Goal: Task Accomplishment & Management: Manage account settings

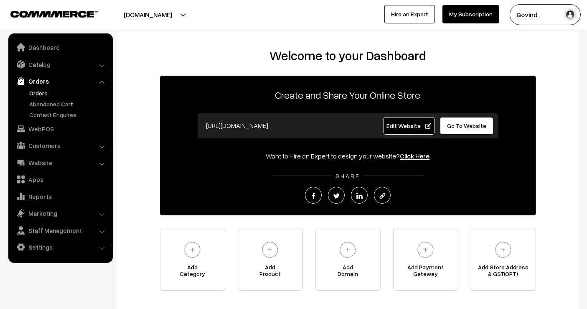
click at [41, 94] on link "Orders" at bounding box center [68, 93] width 83 height 9
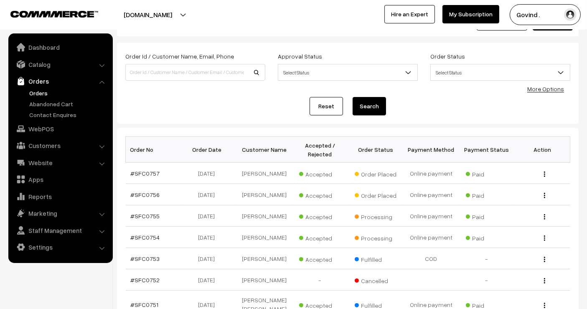
scroll to position [36, 0]
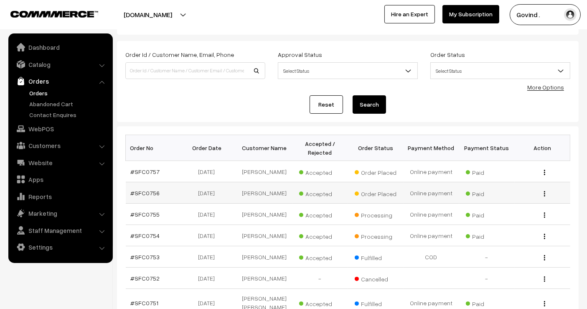
click at [544, 191] on img "button" at bounding box center [544, 193] width 1 height 5
click at [514, 199] on link "View" at bounding box center [507, 205] width 71 height 18
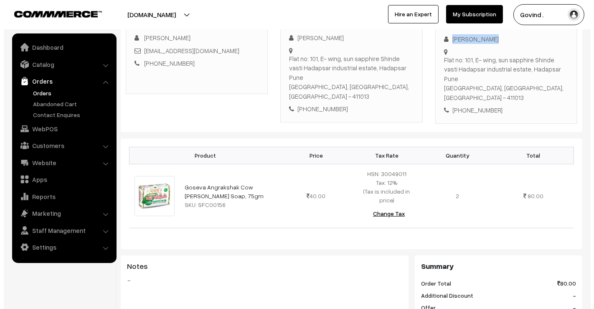
scroll to position [366, 0]
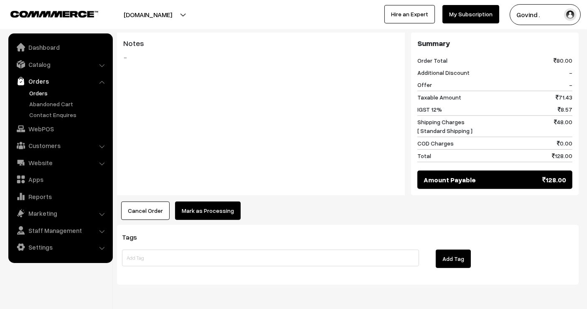
drag, startPoint x: 594, startPoint y: 85, endPoint x: 594, endPoint y: 310, distance: 225.6
click at [201, 201] on button "Mark as Processing" at bounding box center [208, 210] width 66 height 18
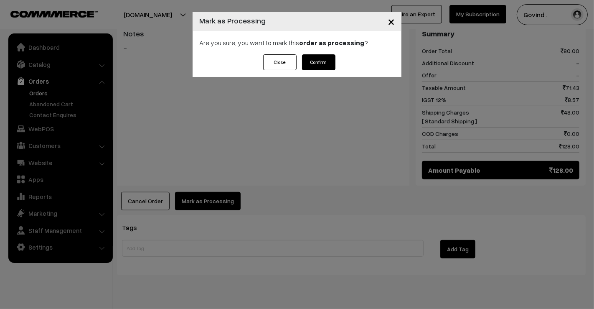
click at [330, 66] on button "Confirm" at bounding box center [318, 62] width 33 height 16
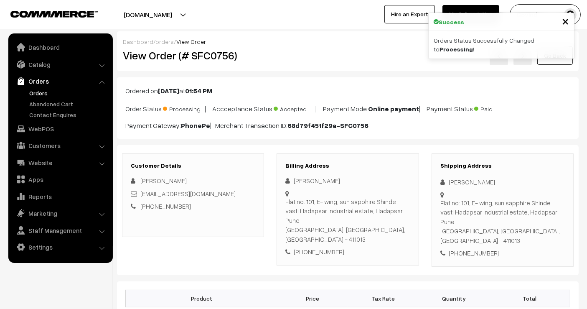
scroll to position [361, 0]
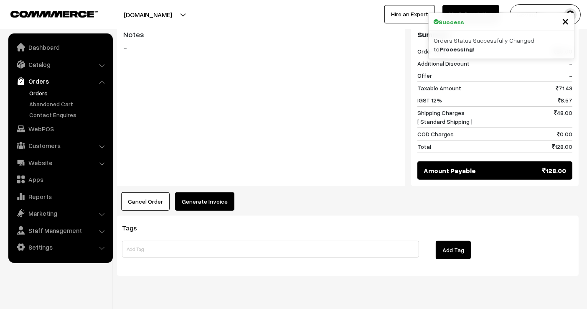
click at [208, 192] on button "Generate Invoice" at bounding box center [204, 201] width 59 height 18
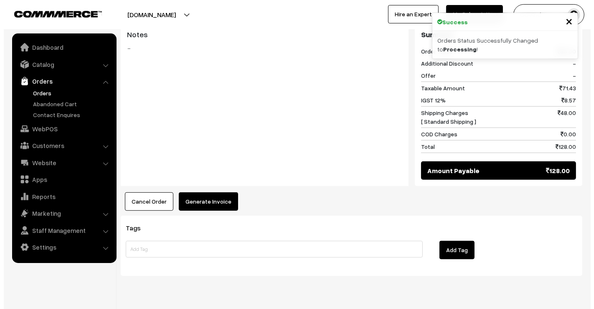
scroll to position [363, 0]
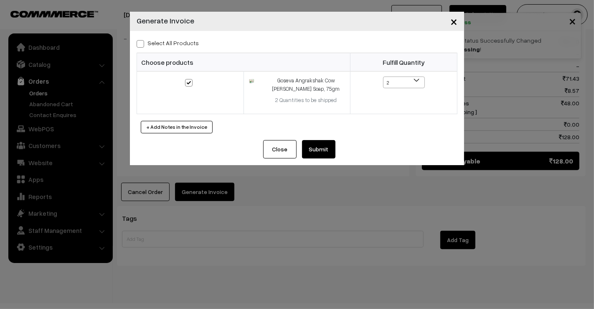
click at [140, 47] on span at bounding box center [141, 44] width 8 height 8
click at [140, 45] on input "Select All Products" at bounding box center [139, 42] width 5 height 5
checkbox input "true"
click at [324, 150] on button "Submit" at bounding box center [318, 149] width 33 height 18
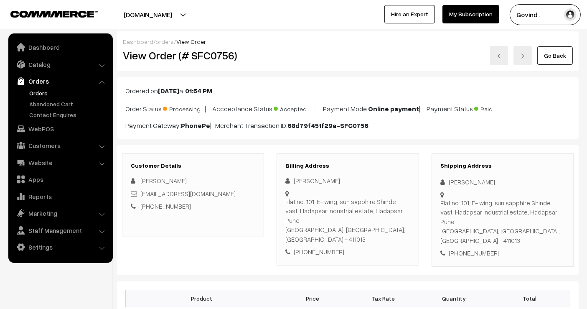
click at [562, 60] on link "Go Back" at bounding box center [555, 55] width 36 height 18
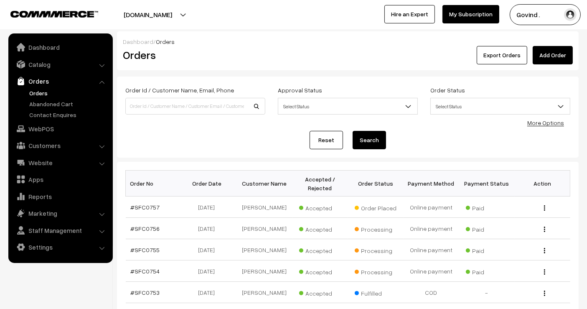
scroll to position [71, 0]
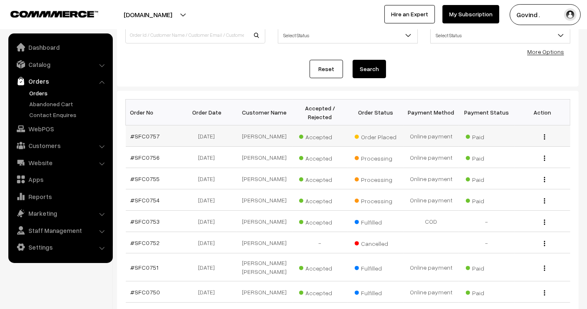
click at [544, 137] on img "button" at bounding box center [544, 136] width 1 height 5
click at [516, 150] on link "View" at bounding box center [507, 149] width 71 height 18
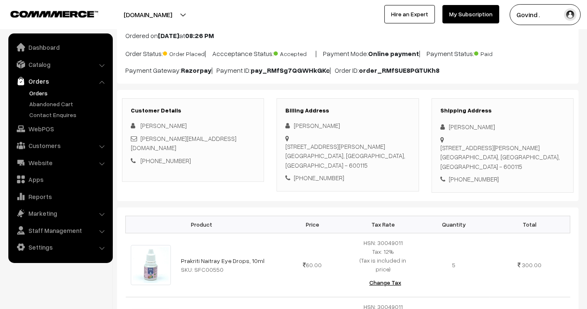
click at [587, 107] on html "Thank you for showing interest. Our team will call you shortly. Close shopforco…" at bounding box center [293, 99] width 587 height 309
click at [466, 128] on div "RANGA RAJU" at bounding box center [502, 127] width 125 height 10
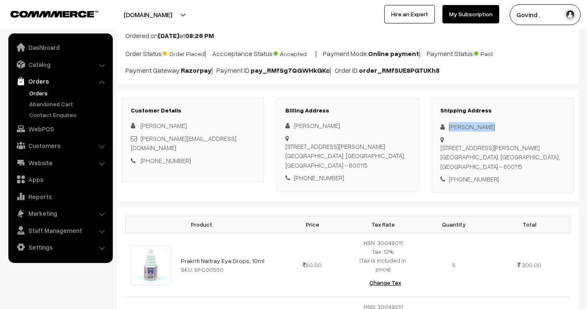
copy div "RANGA RAJU"
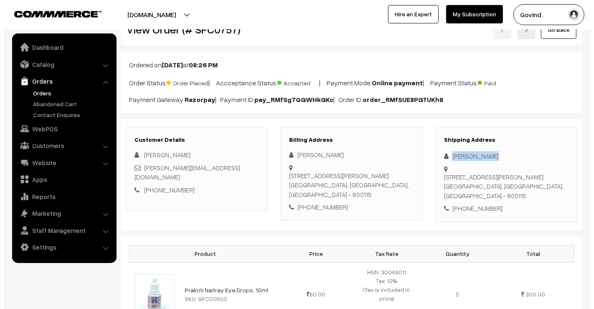
scroll to position [420, 0]
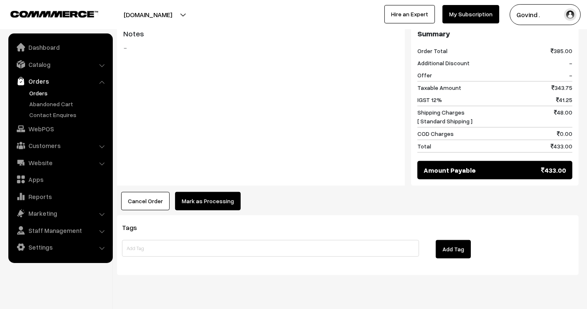
click at [209, 192] on button "Mark as Processing" at bounding box center [208, 201] width 66 height 18
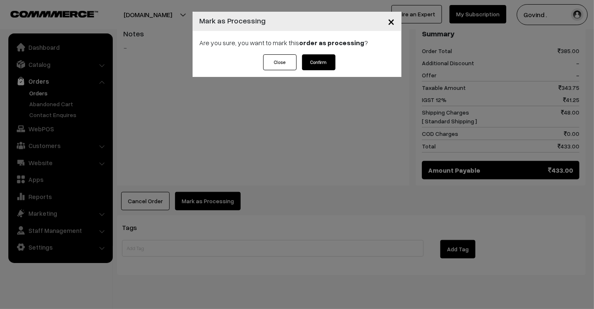
click at [319, 64] on button "Confirm" at bounding box center [318, 62] width 33 height 16
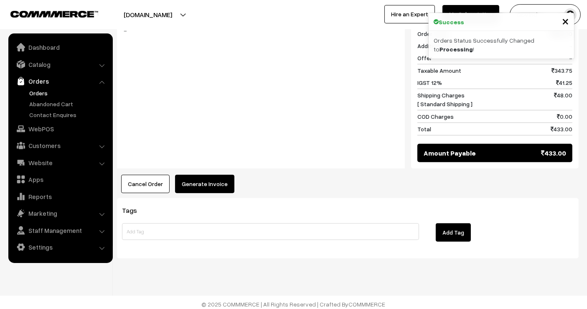
click at [194, 179] on button "Generate Invoice" at bounding box center [204, 184] width 59 height 18
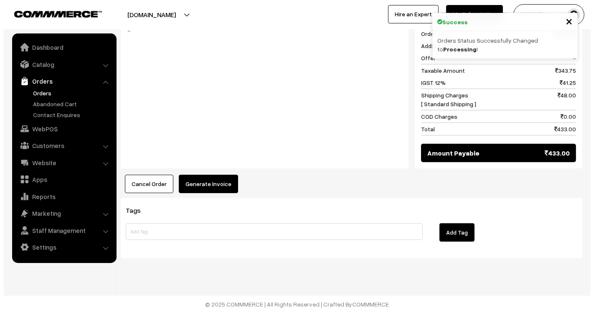
scroll to position [413, 0]
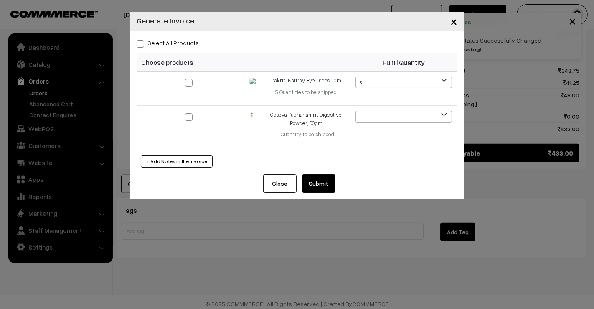
click at [137, 46] on span at bounding box center [141, 44] width 8 height 8
click at [137, 45] on input "Select All Products" at bounding box center [139, 42] width 5 height 5
checkbox input "true"
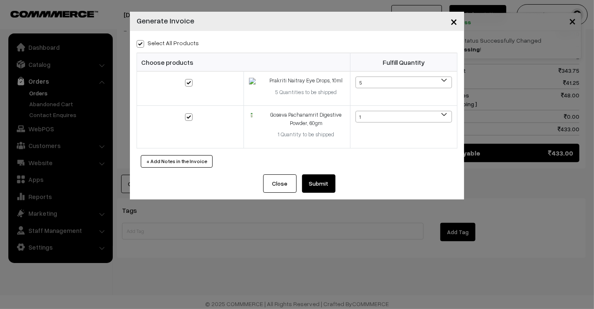
click at [322, 183] on button "Submit" at bounding box center [318, 183] width 33 height 18
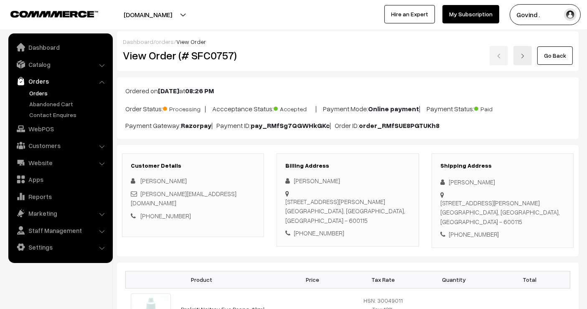
click at [554, 61] on link "Go Back" at bounding box center [555, 55] width 36 height 18
